Goal: Information Seeking & Learning: Learn about a topic

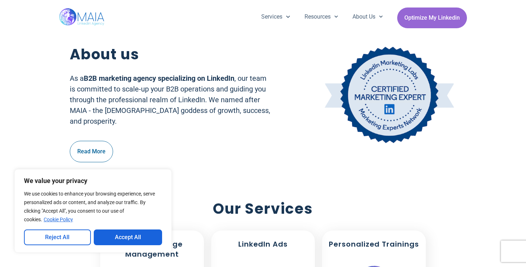
scroll to position [320, 0]
click at [63, 235] on button "Reject All" at bounding box center [57, 238] width 67 height 16
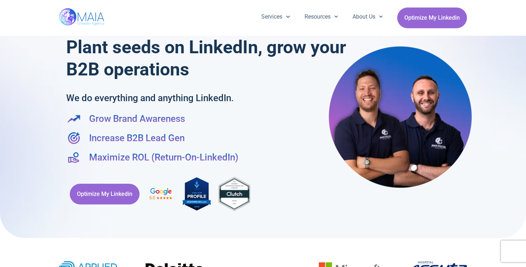
scroll to position [9, 0]
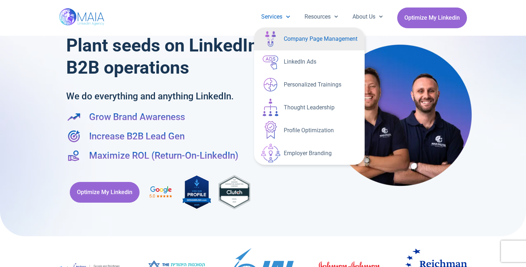
click at [282, 36] on link "Company Page Management" at bounding box center [309, 39] width 111 height 23
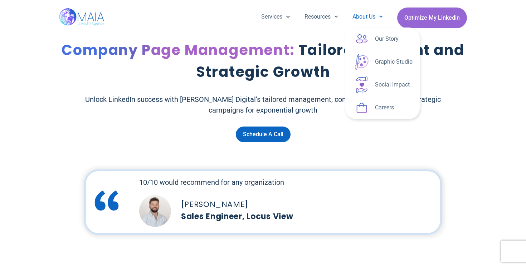
click at [361, 17] on link "About Us" at bounding box center [367, 17] width 45 height 19
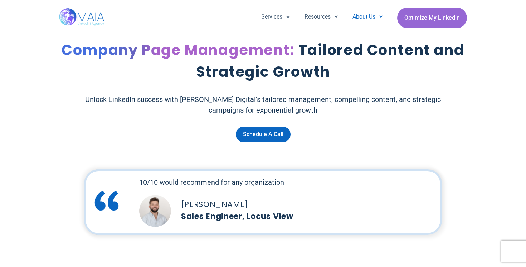
click at [379, 20] on span "Menu" at bounding box center [379, 16] width 8 height 11
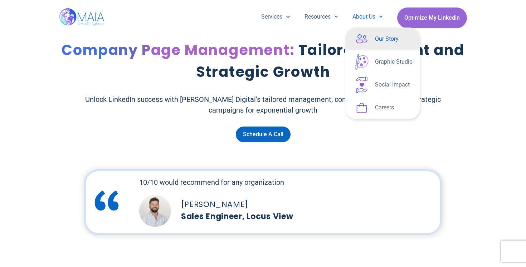
click at [376, 39] on link "Our Story" at bounding box center [382, 39] width 74 height 23
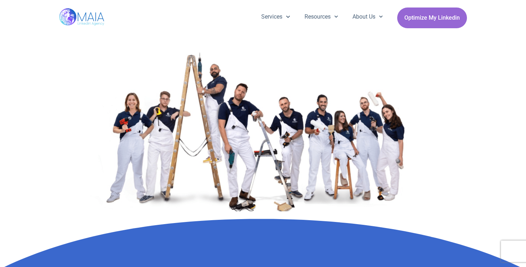
scroll to position [190, 0]
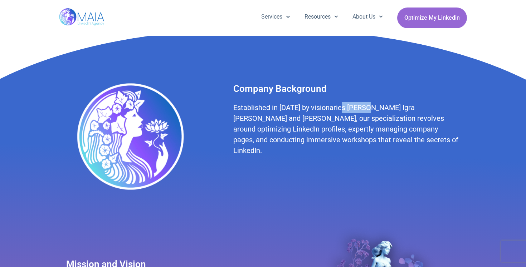
drag, startPoint x: 341, startPoint y: 107, endPoint x: 359, endPoint y: 106, distance: 18.6
click at [359, 106] on h2 "Established in [DATE] by visionaries [PERSON_NAME] Igra [PERSON_NAME] and [PERS…" at bounding box center [346, 129] width 226 height 54
copy h2 "[PERSON_NAME]"
